Goal: Find specific page/section: Find specific page/section

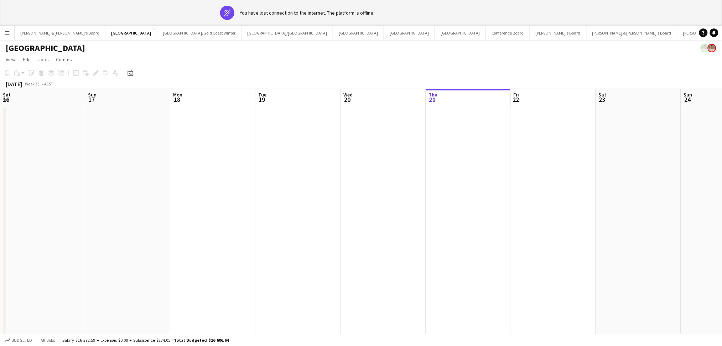
click at [486, 34] on button "Conference Board Close" at bounding box center [508, 33] width 44 height 14
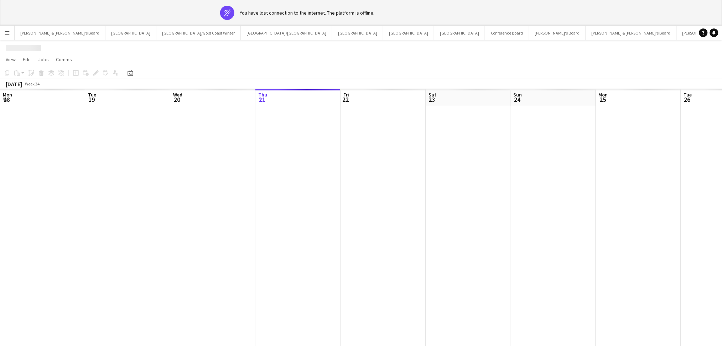
scroll to position [0, 170]
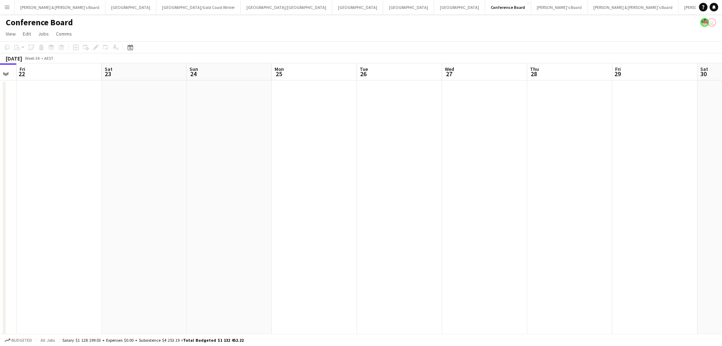
drag, startPoint x: 497, startPoint y: 243, endPoint x: 185, endPoint y: 213, distance: 314.1
drag, startPoint x: 501, startPoint y: 232, endPoint x: 175, endPoint y: 213, distance: 326.5
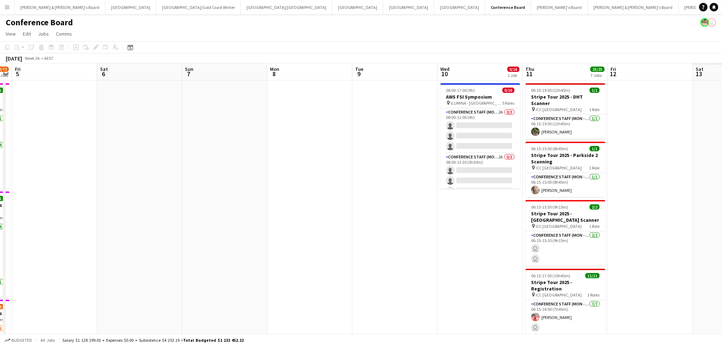
drag, startPoint x: 535, startPoint y: 247, endPoint x: 264, endPoint y: 237, distance: 271.3
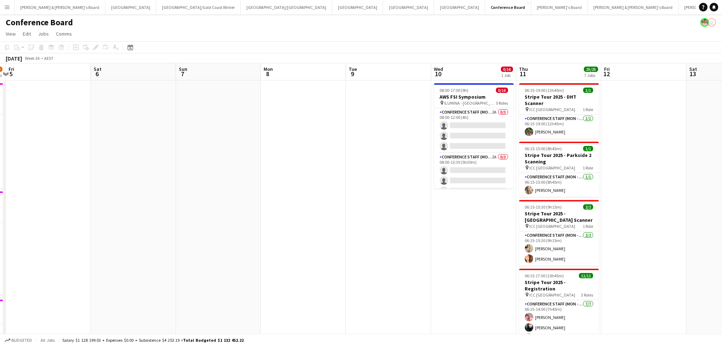
scroll to position [0, 321]
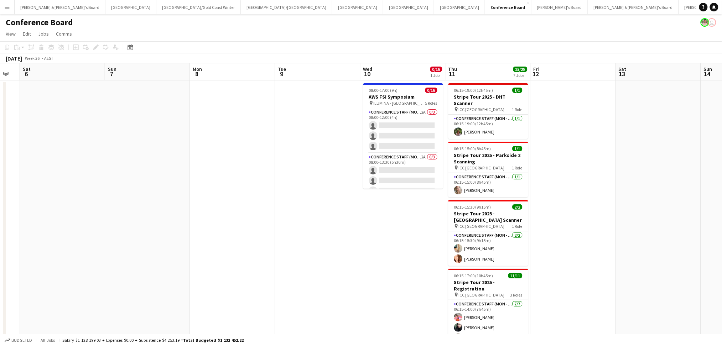
drag, startPoint x: 436, startPoint y: 252, endPoint x: 365, endPoint y: 252, distance: 70.5
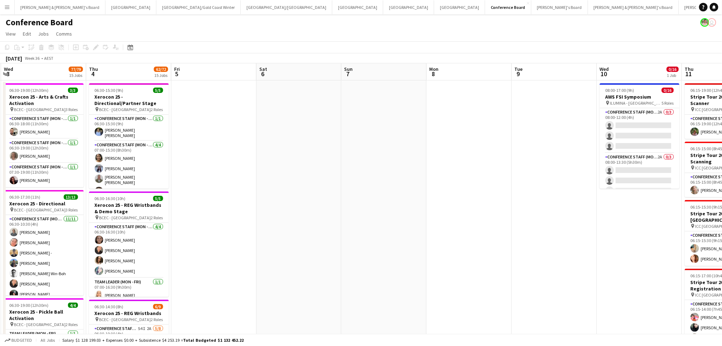
scroll to position [0, 226]
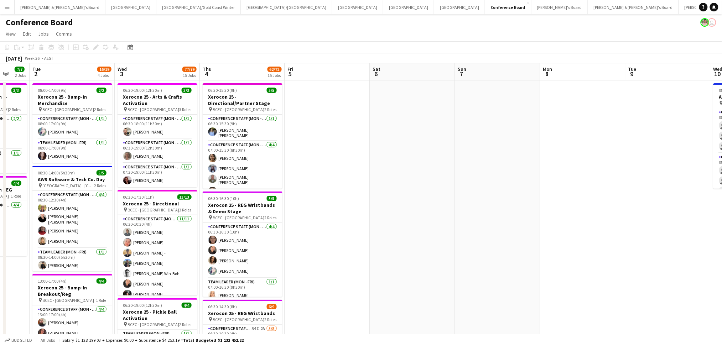
drag, startPoint x: 270, startPoint y: 191, endPoint x: 621, endPoint y: 200, distance: 350.3
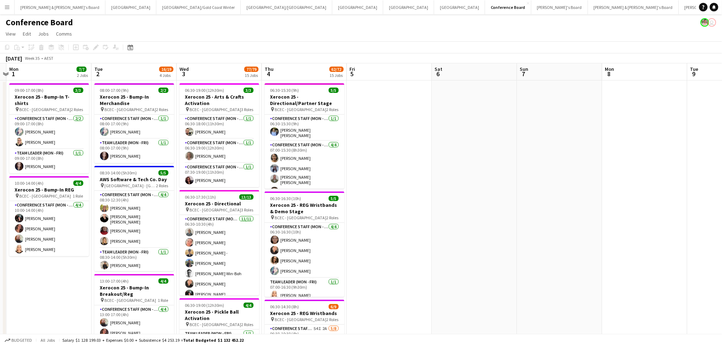
scroll to position [0, 162]
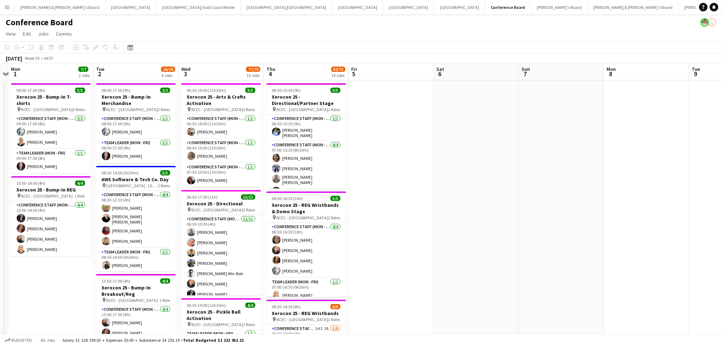
drag, startPoint x: 566, startPoint y: 213, endPoint x: 629, endPoint y: 233, distance: 66.8
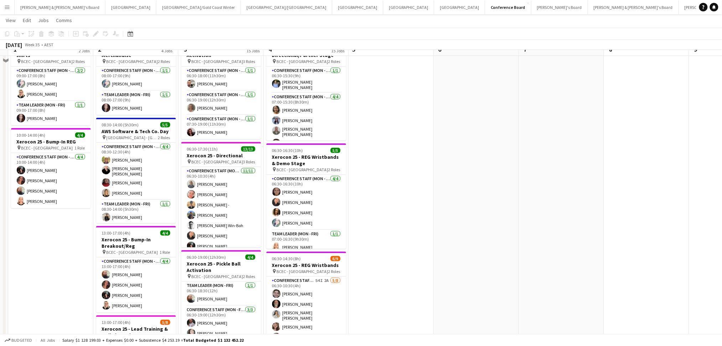
scroll to position [0, 0]
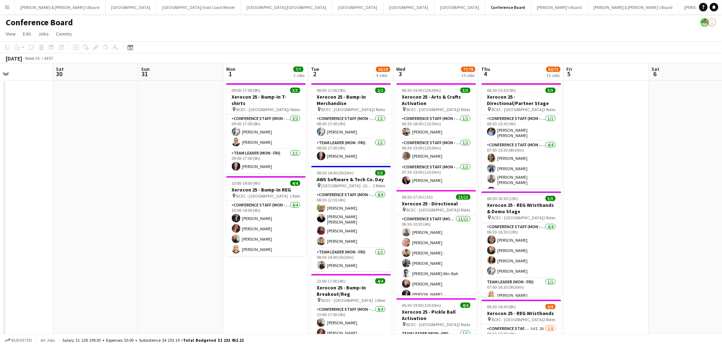
drag, startPoint x: 426, startPoint y: 216, endPoint x: 597, endPoint y: 202, distance: 171.2
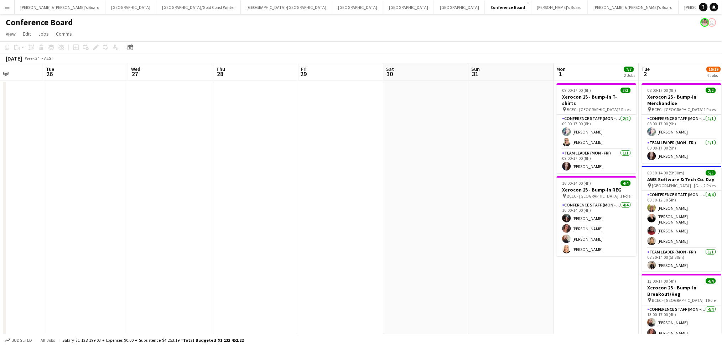
drag, startPoint x: 185, startPoint y: 254, endPoint x: 598, endPoint y: 252, distance: 414.0
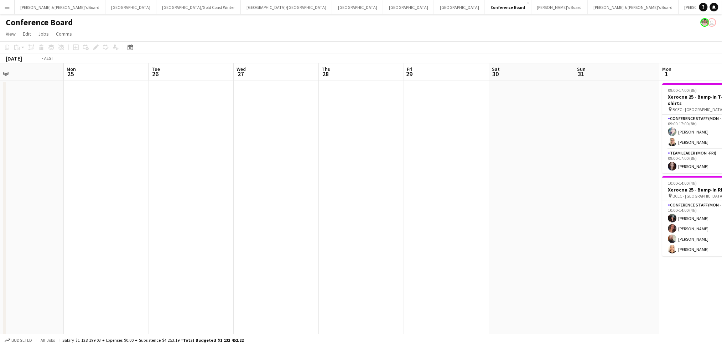
drag, startPoint x: 455, startPoint y: 252, endPoint x: 24, endPoint y: 254, distance: 431.1
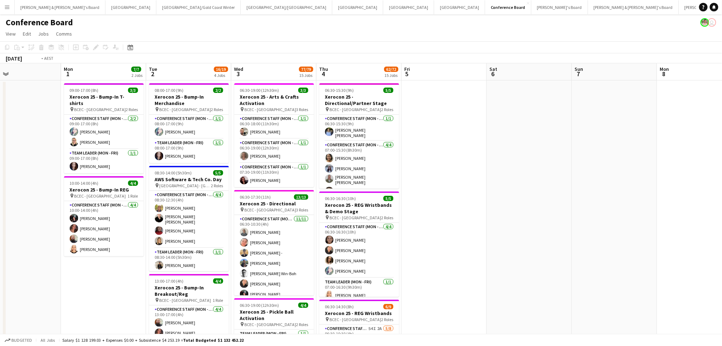
drag, startPoint x: 618, startPoint y: 252, endPoint x: 178, endPoint y: 225, distance: 440.4
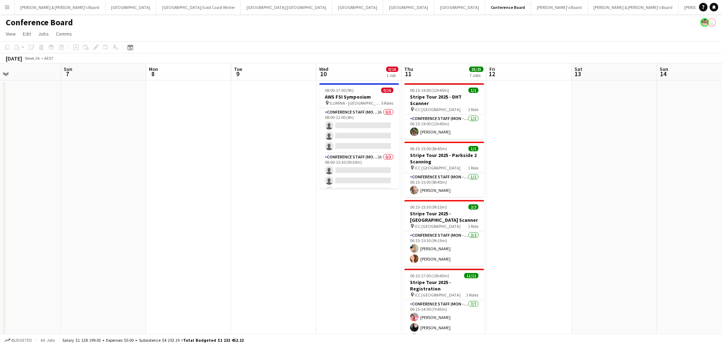
scroll to position [0, 230]
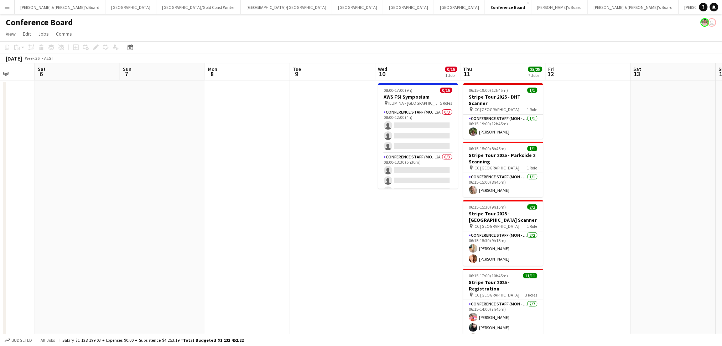
drag, startPoint x: 471, startPoint y: 239, endPoint x: 295, endPoint y: 224, distance: 176.0
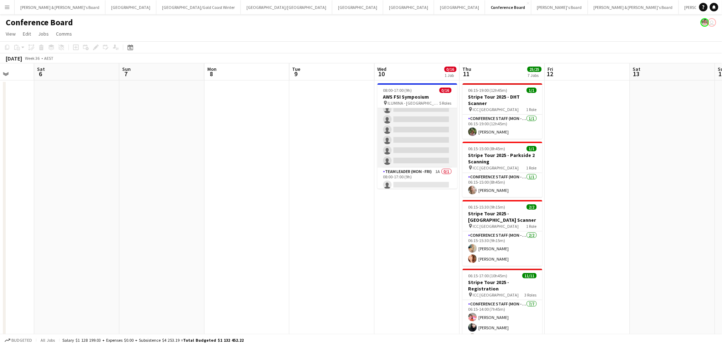
scroll to position [154, 0]
click at [406, 103] on span "ILUMINA - [GEOGRAPHIC_DATA]" at bounding box center [414, 102] width 52 height 5
